Goal: Information Seeking & Learning: Check status

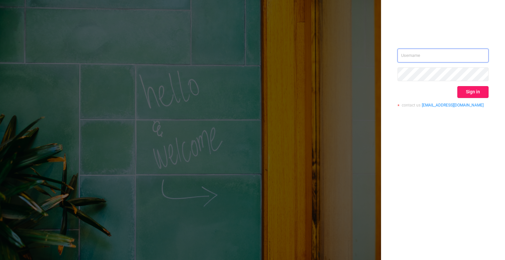
type input "[EMAIL_ADDRESS][DOMAIN_NAME]"
click at [476, 92] on button "Sign in" at bounding box center [473, 92] width 31 height 12
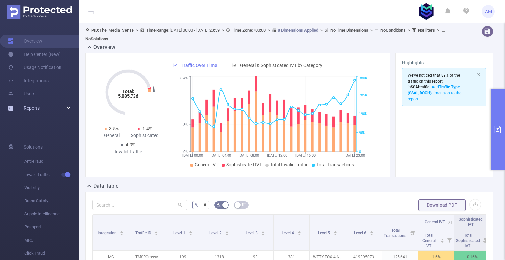
click at [48, 110] on div "Reports" at bounding box center [39, 108] width 79 height 13
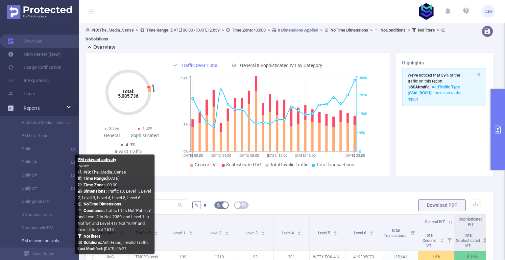
click at [46, 242] on link "PM relavant activaty" at bounding box center [42, 241] width 58 height 13
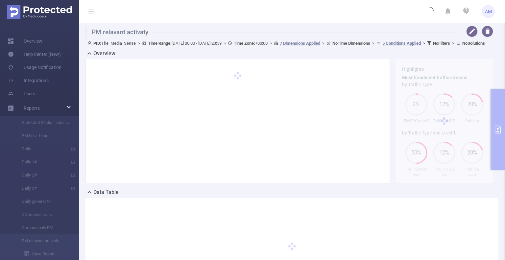
type input "[DATE] 00:00"
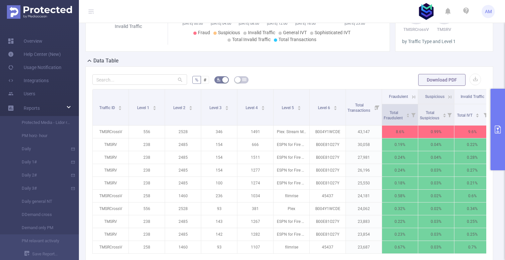
scroll to position [230, 0]
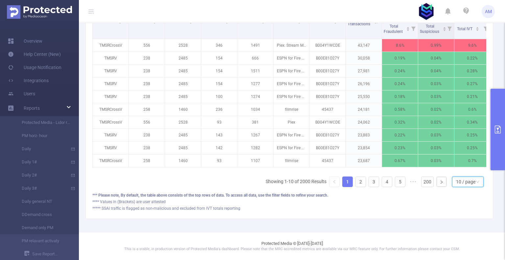
click at [463, 183] on div "10 / page" at bounding box center [465, 182] width 19 height 10
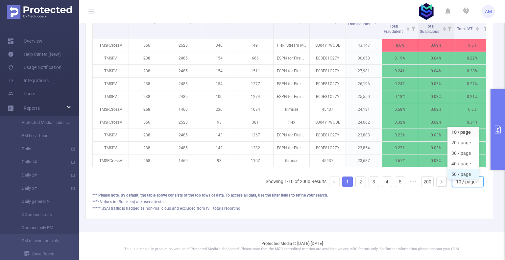
click at [463, 169] on li "50 / page" at bounding box center [464, 174] width 32 height 11
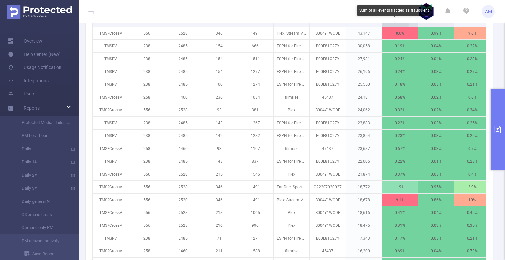
click at [395, 22] on span "Total Fraudulent" at bounding box center [394, 17] width 20 height 10
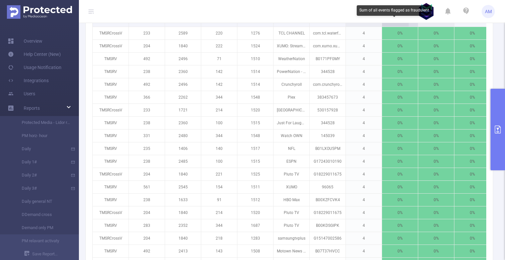
click at [395, 22] on span "Total Fraudulent" at bounding box center [394, 17] width 20 height 10
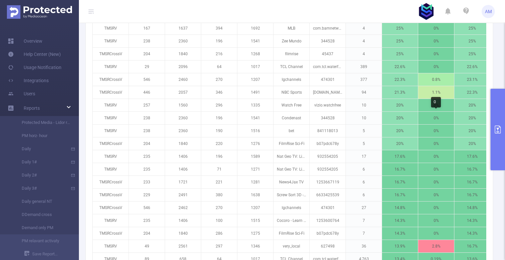
scroll to position [428, 0]
click at [505, 113] on button "primary" at bounding box center [498, 130] width 14 height 82
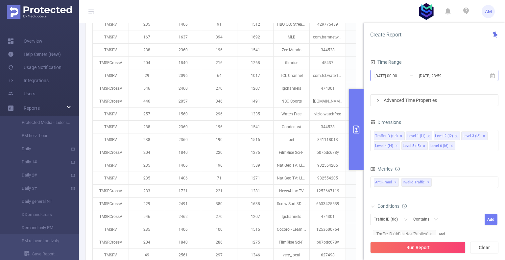
click at [434, 77] on input "[DATE] 23:59" at bounding box center [445, 75] width 53 height 9
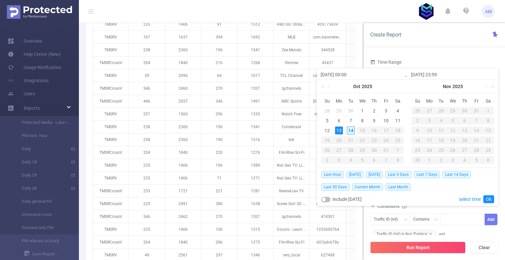
click at [354, 130] on div "14" at bounding box center [351, 131] width 8 height 8
click at [336, 130] on div "13" at bounding box center [339, 131] width 8 height 8
type input "[DATE] 23:59"
click at [491, 199] on link "Ok" at bounding box center [489, 199] width 11 height 8
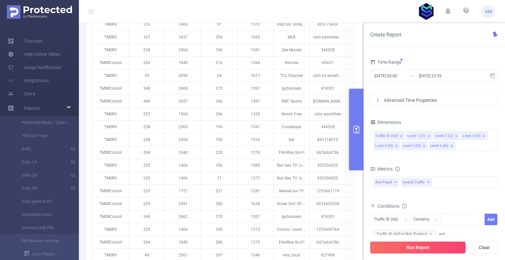
click at [446, 250] on button "Run Report" at bounding box center [418, 248] width 95 height 12
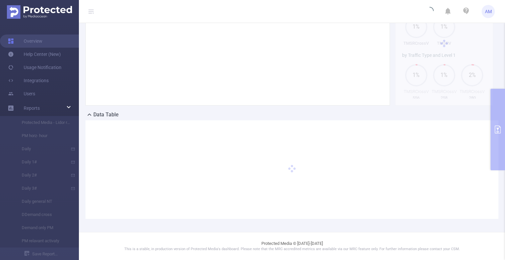
scroll to position [71, 0]
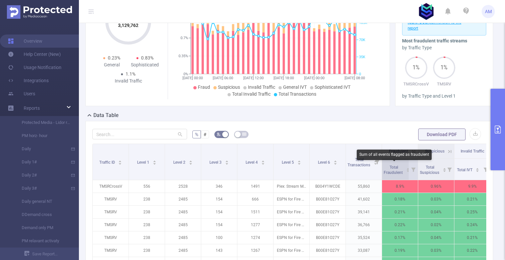
click at [396, 168] on span "Total Fraudulent" at bounding box center [394, 170] width 20 height 10
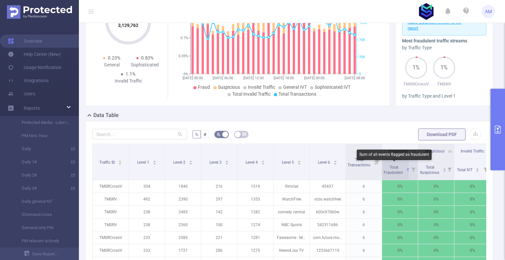
click at [396, 168] on span "Total Fraudulent" at bounding box center [394, 170] width 20 height 10
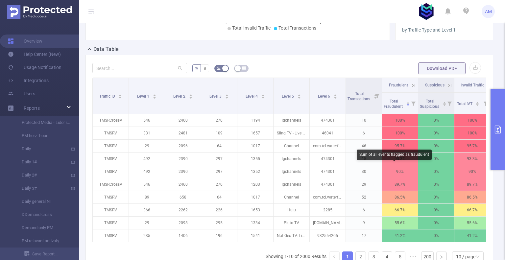
scroll to position [137, 0]
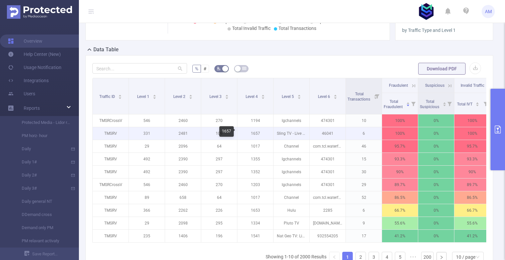
click at [254, 131] on p "1657" at bounding box center [256, 133] width 36 height 13
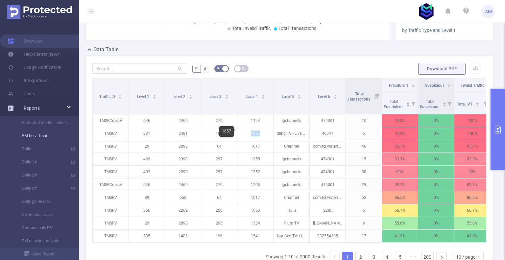
copy p "1657"
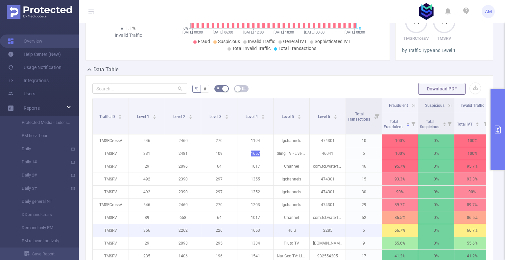
scroll to position [182, 0]
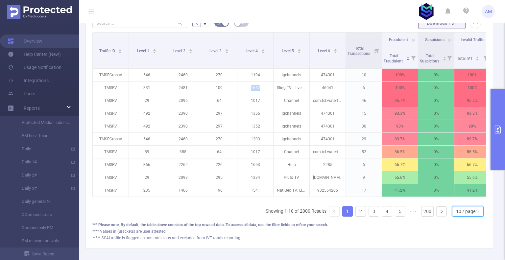
click at [463, 217] on div "10 / page" at bounding box center [465, 212] width 19 height 10
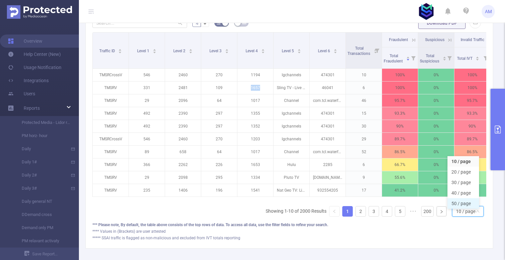
click at [459, 204] on li "50 / page" at bounding box center [464, 203] width 32 height 11
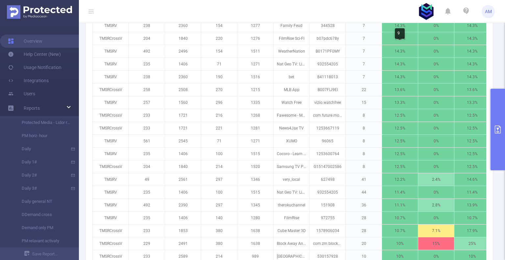
scroll to position [544, 0]
